Goal: Navigation & Orientation: Find specific page/section

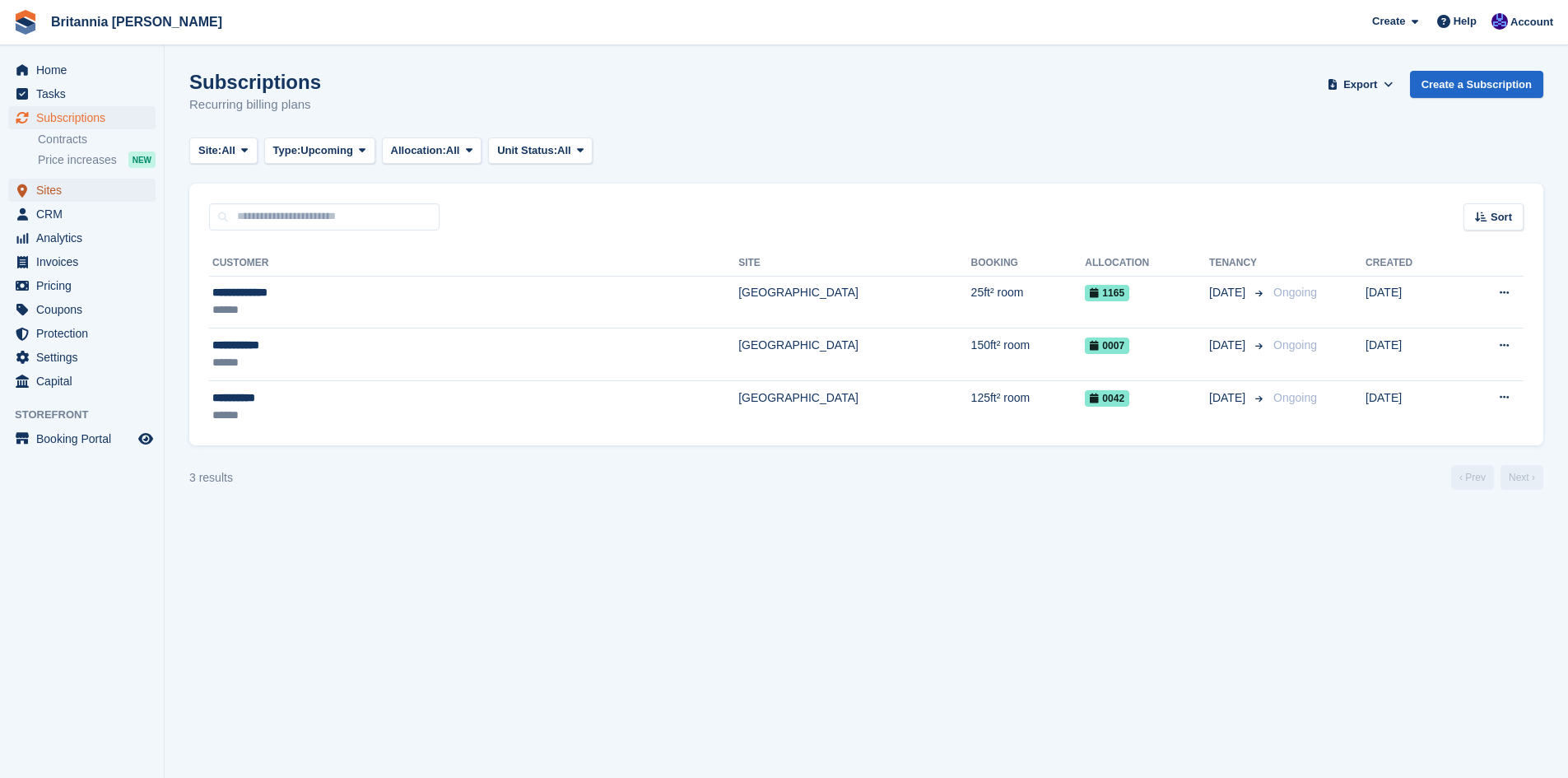
click at [52, 194] on span "Sites" at bounding box center [86, 189] width 98 height 23
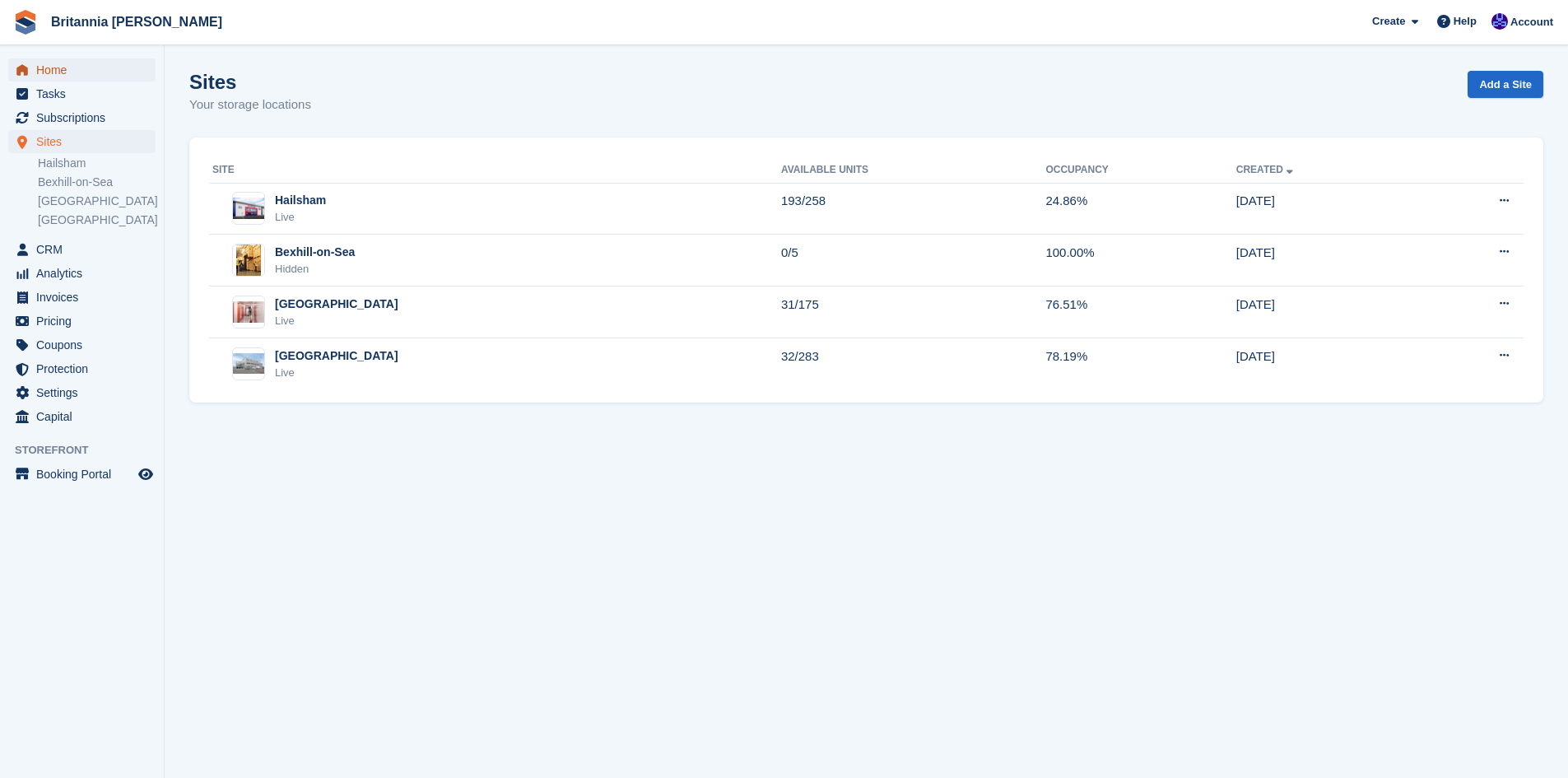
click at [56, 73] on span "Home" at bounding box center [86, 69] width 98 height 23
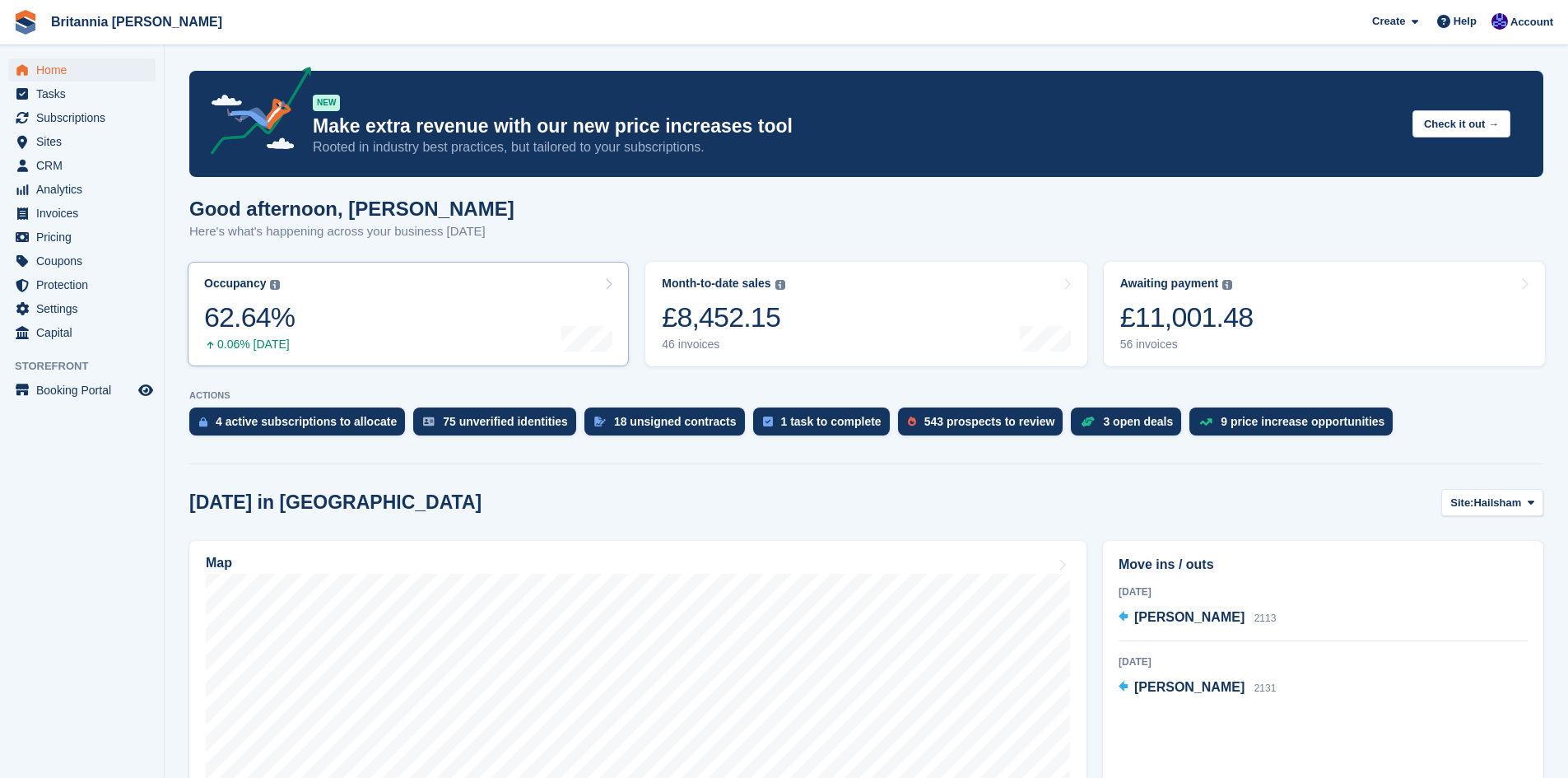
click at [373, 311] on link "Occupancy The percentage of all currently allocated units in terms of area. Inc…" at bounding box center [408, 313] width 441 height 105
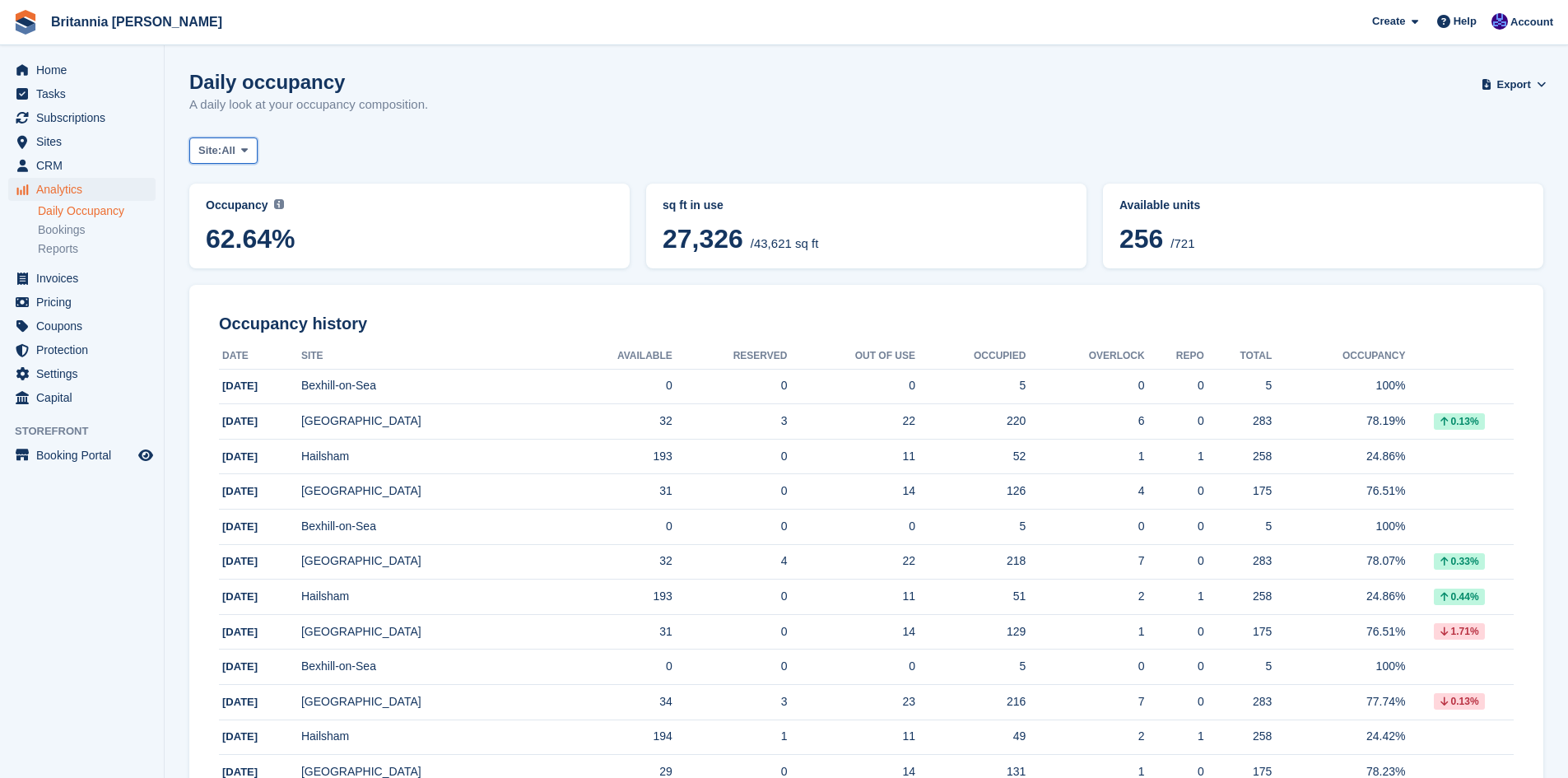
click at [251, 157] on span at bounding box center [244, 150] width 13 height 13
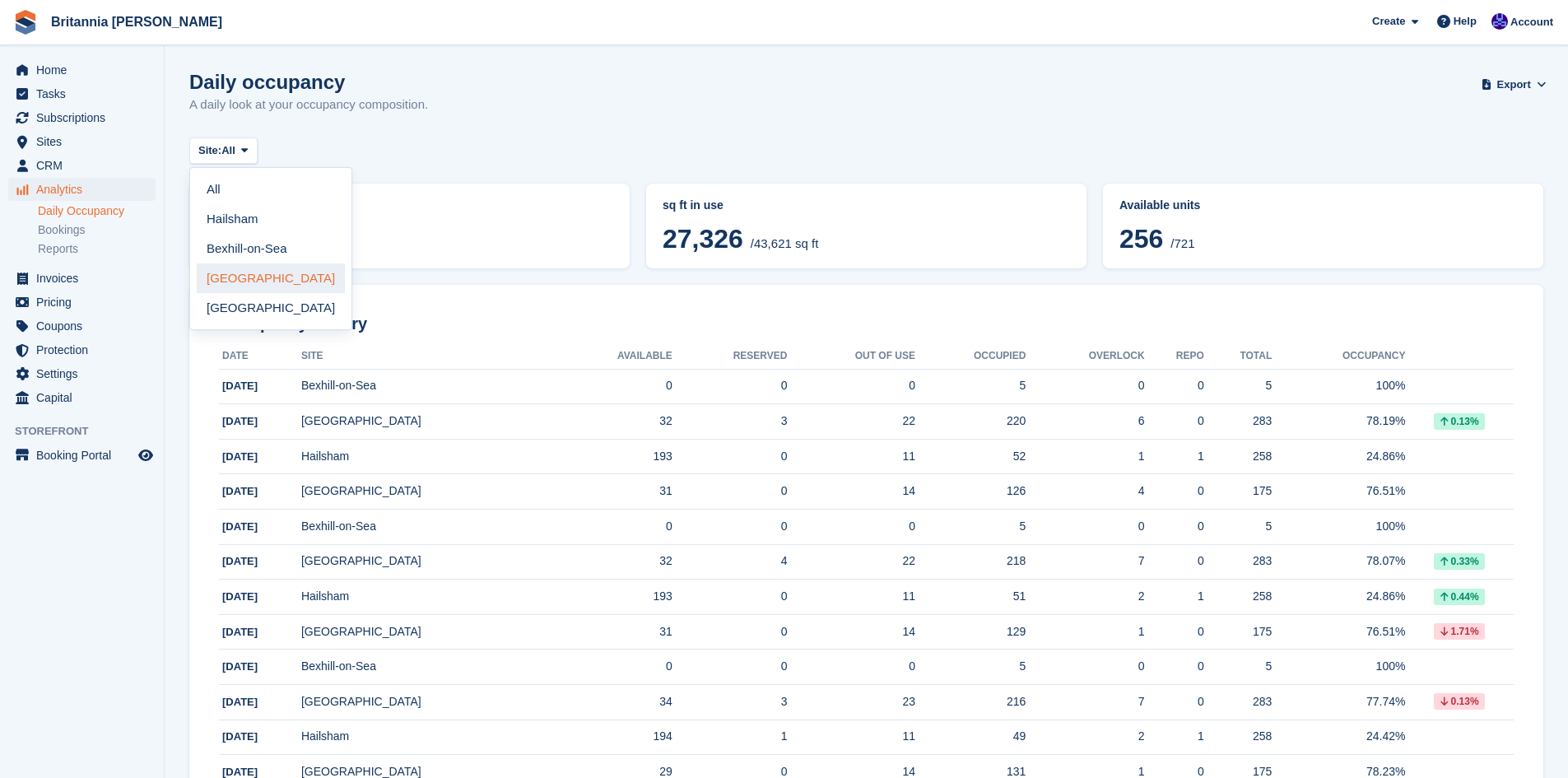
click at [253, 279] on link "[GEOGRAPHIC_DATA]" at bounding box center [271, 278] width 149 height 30
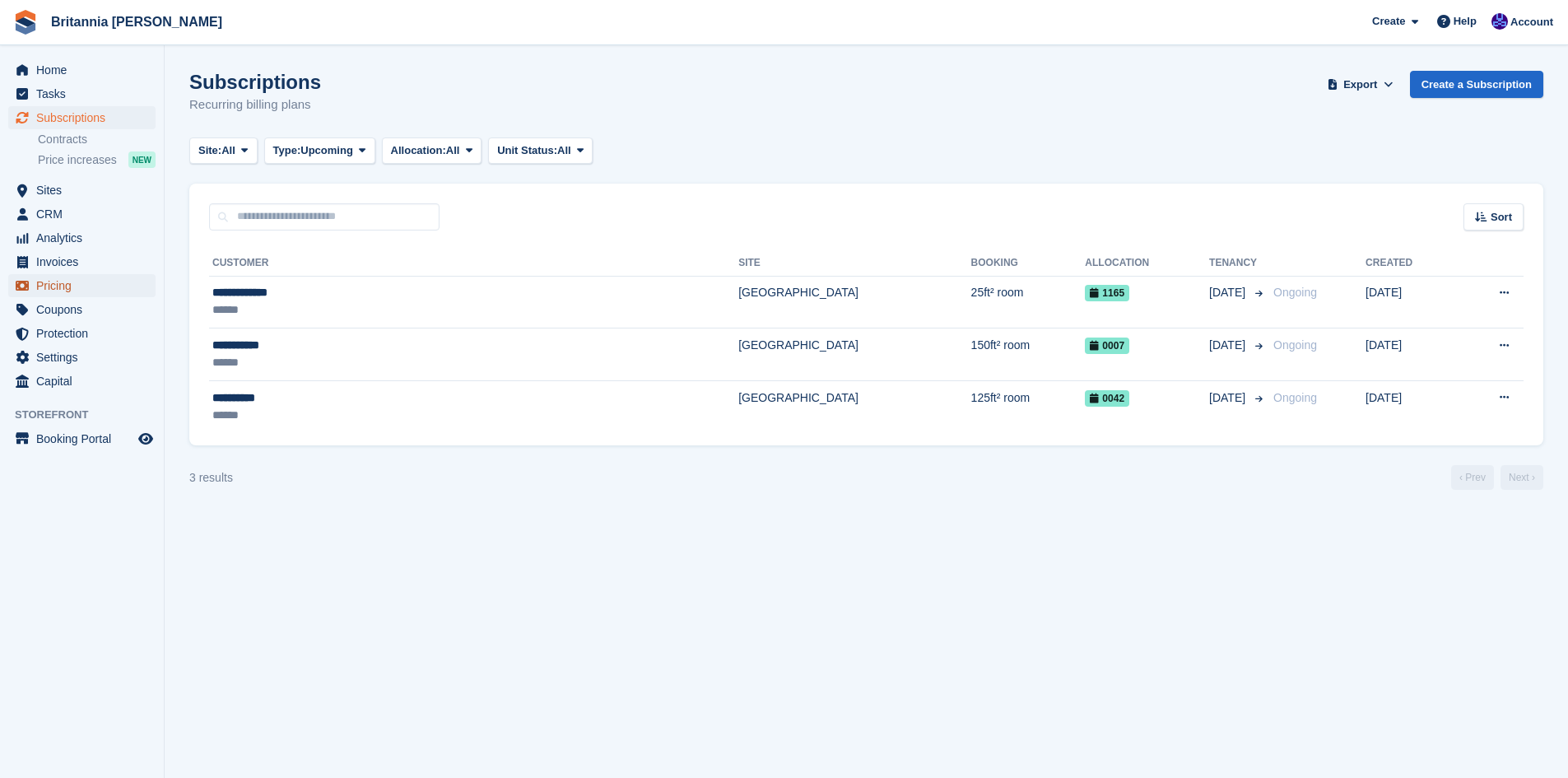
click at [55, 281] on span "Pricing" at bounding box center [86, 285] width 98 height 23
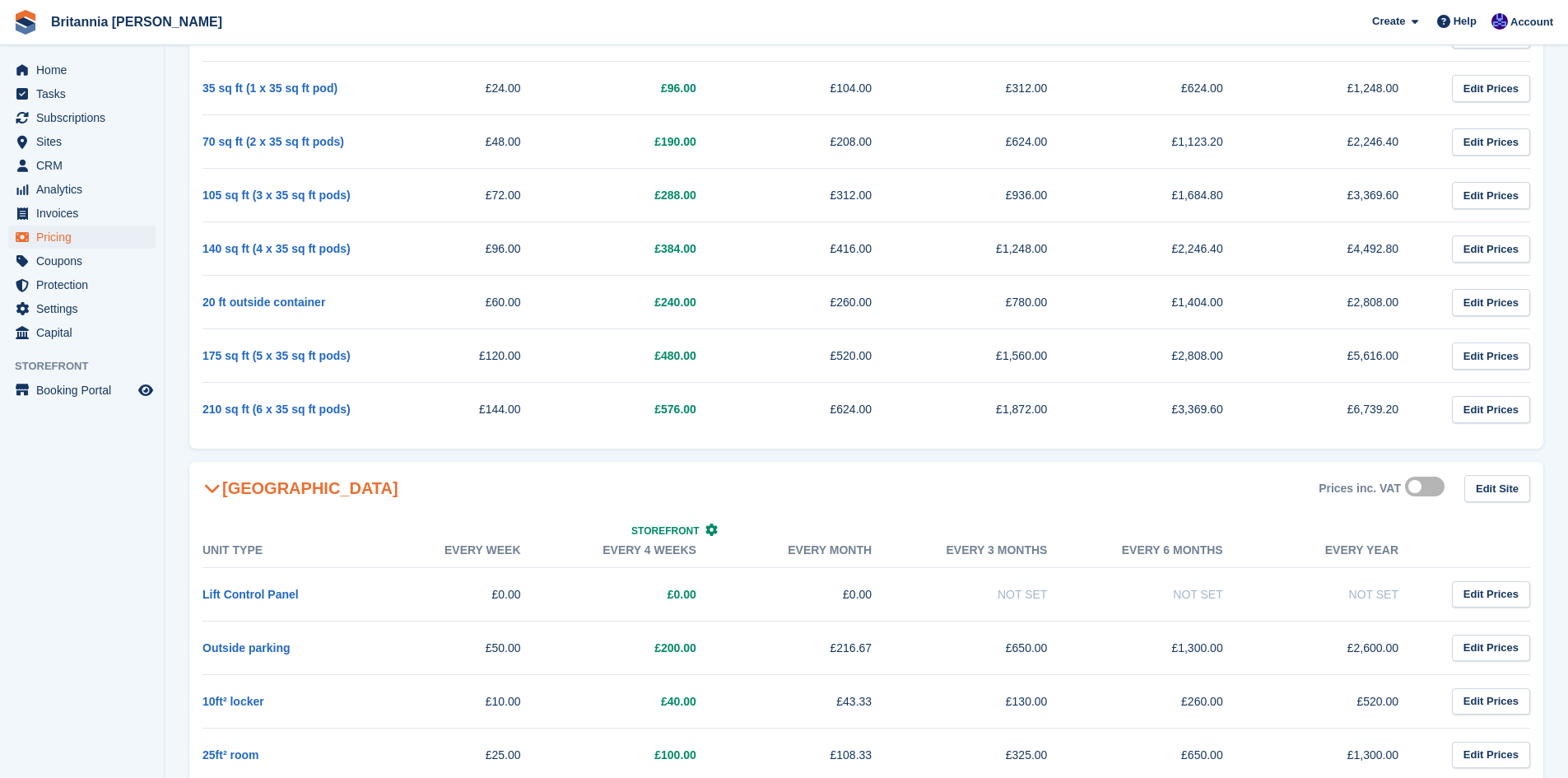
scroll to position [1564, 0]
